Goal: Task Accomplishment & Management: Manage account settings

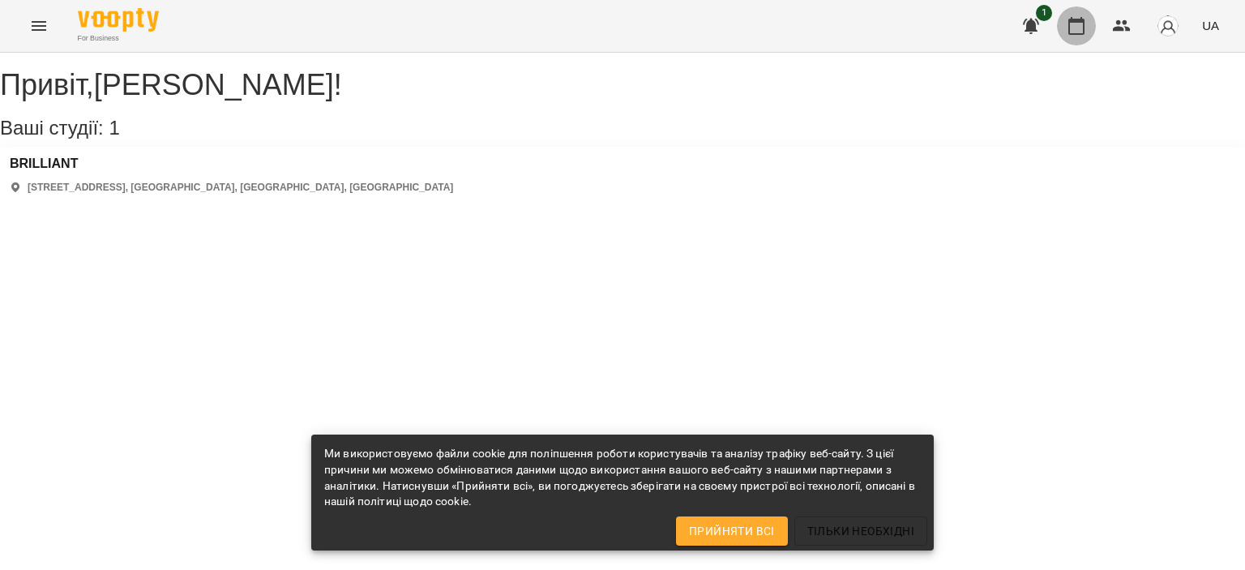
click at [1065, 25] on button "button" at bounding box center [1076, 25] width 39 height 39
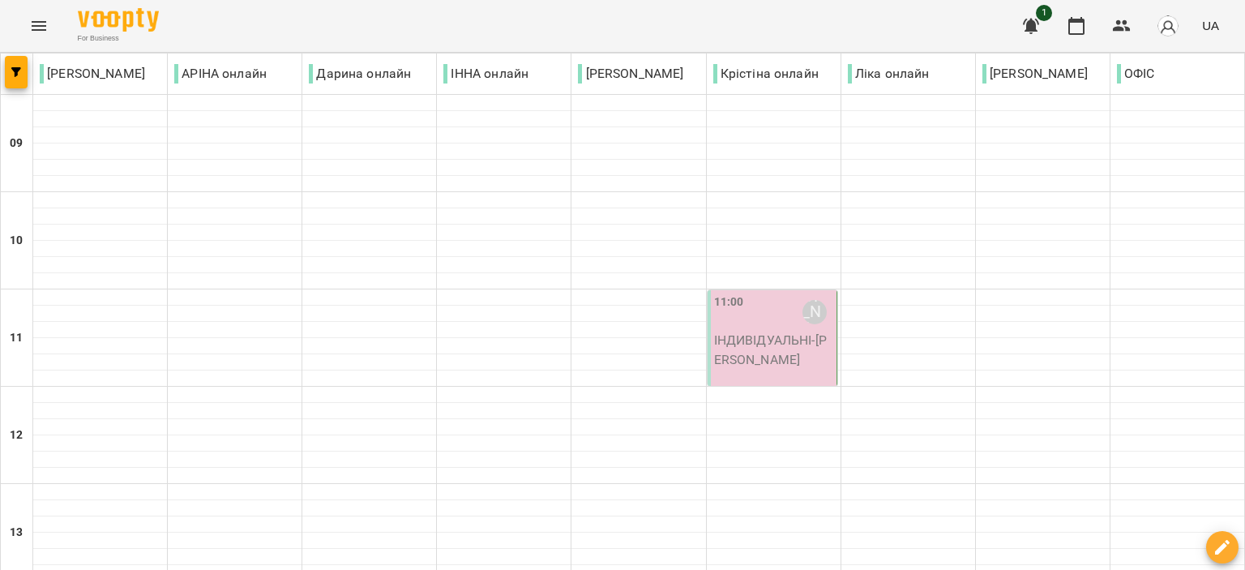
click at [753, 333] on p "ІНДИВІДУАЛЬНІ - [PERSON_NAME]" at bounding box center [773, 350] width 119 height 38
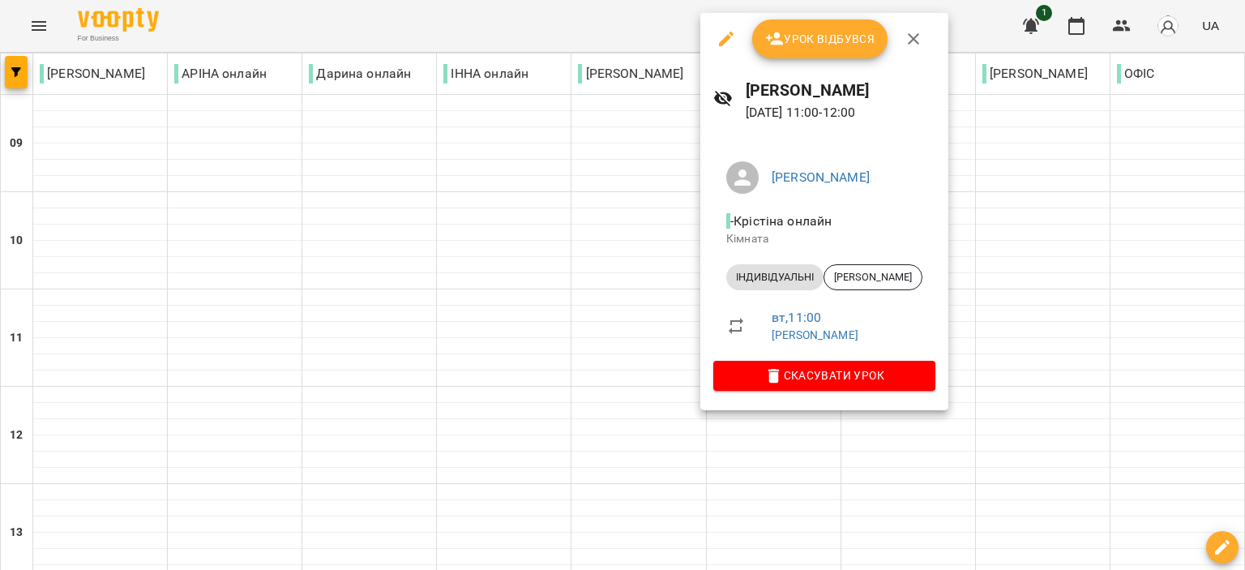
click at [791, 31] on span "Урок відбувся" at bounding box center [820, 38] width 110 height 19
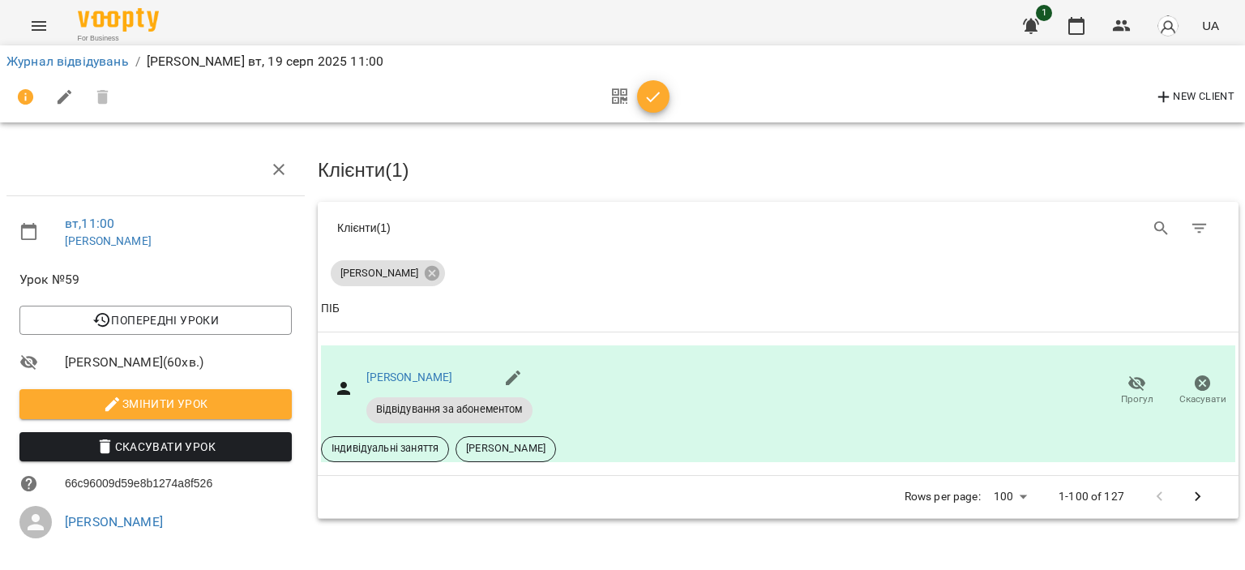
click at [649, 102] on icon "button" at bounding box center [652, 97] width 19 height 19
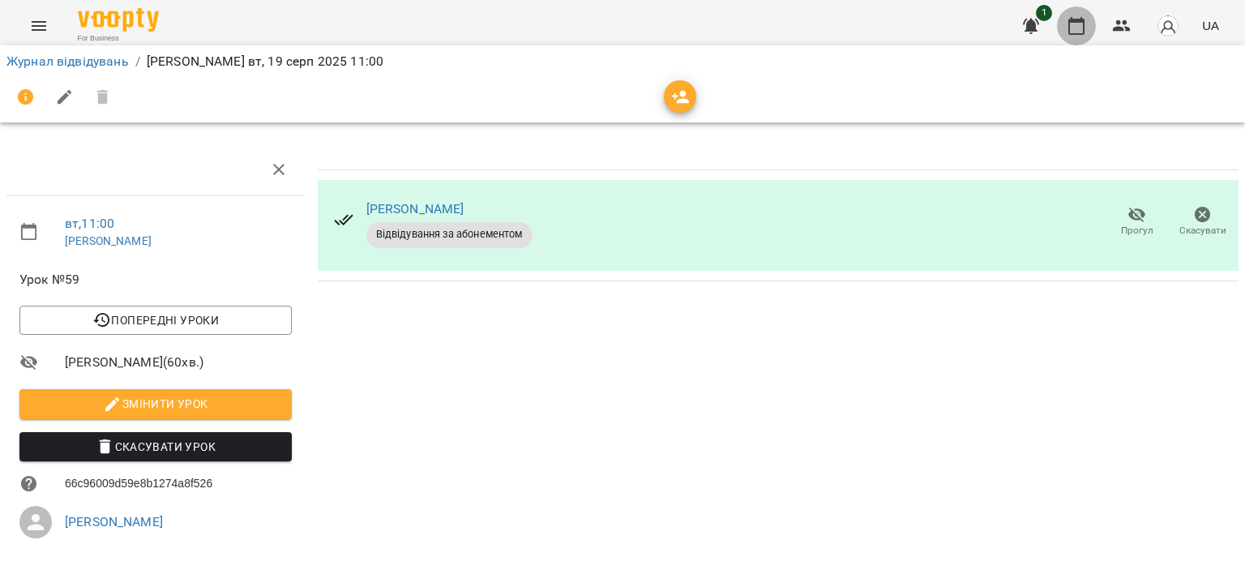
click at [1060, 22] on button "button" at bounding box center [1076, 25] width 39 height 39
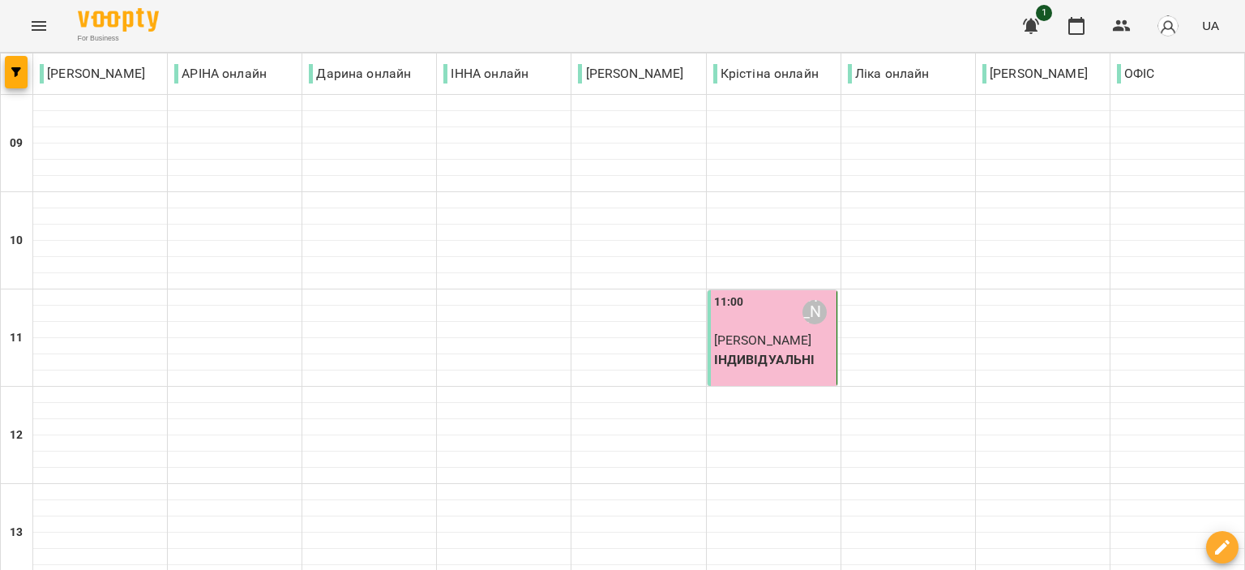
scroll to position [486, 0]
